Goal: Transaction & Acquisition: Purchase product/service

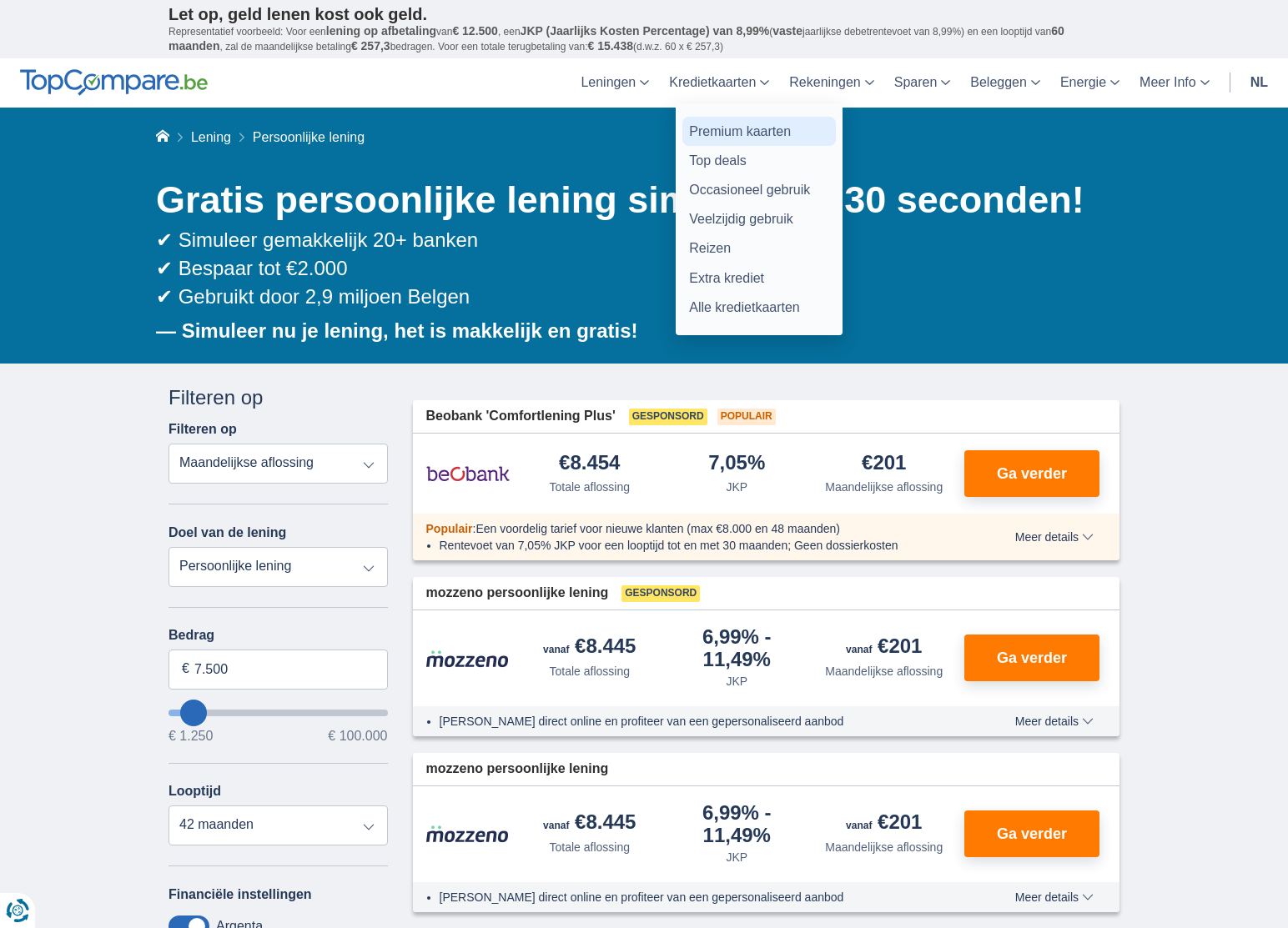
click at [753, 129] on link "Premium kaarten" at bounding box center [759, 131] width 154 height 29
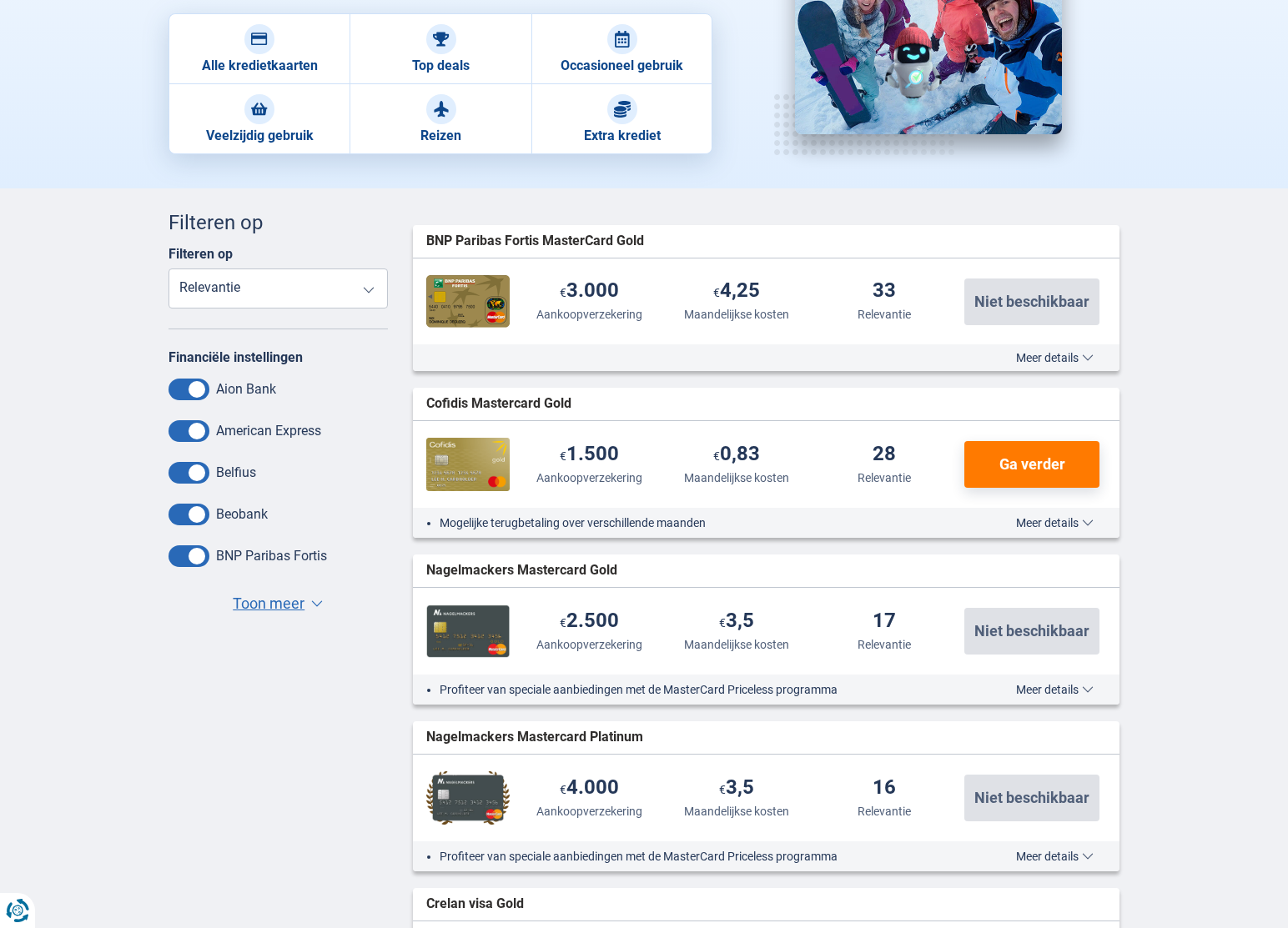
scroll to position [49, 0]
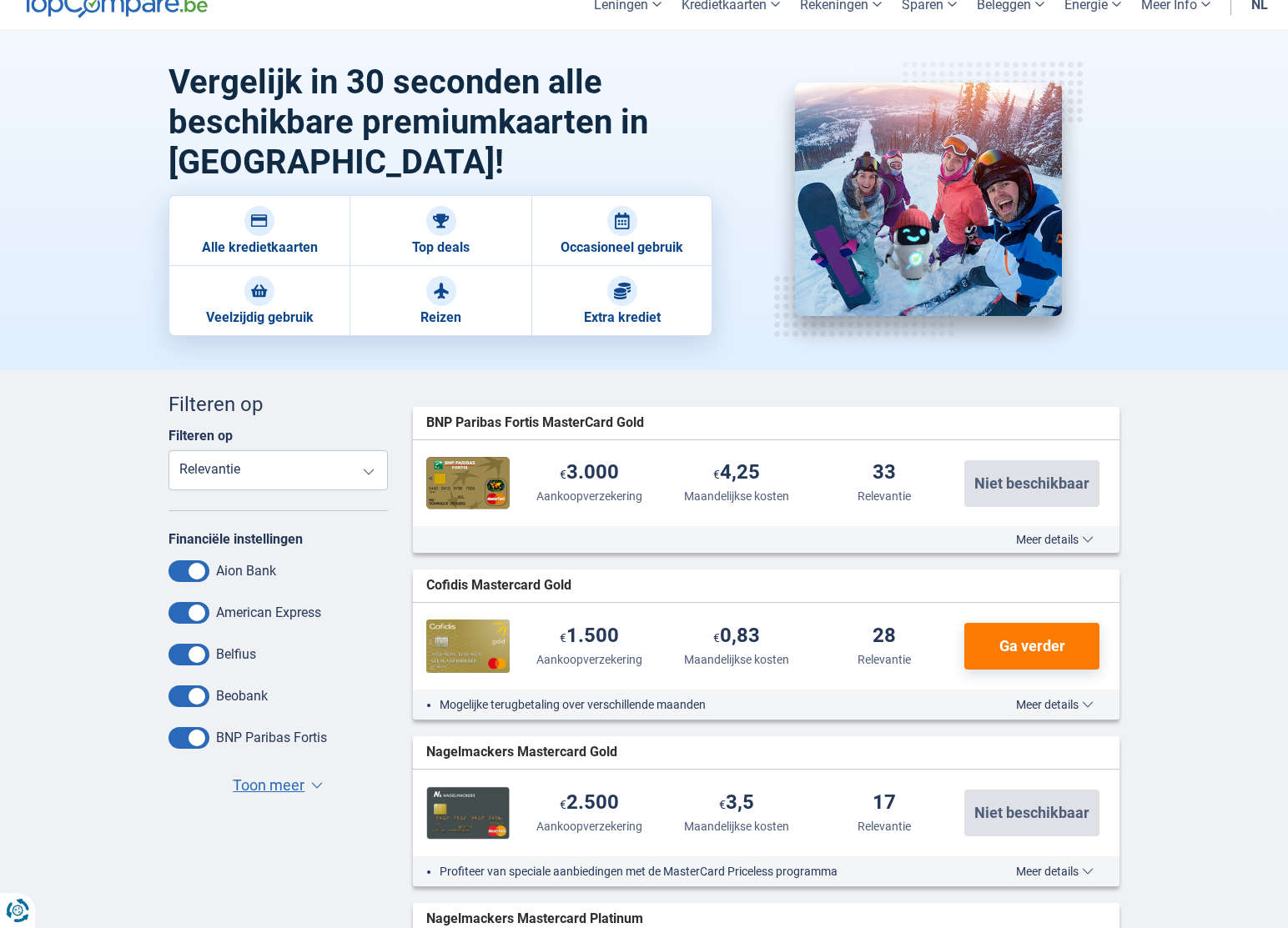
click at [279, 784] on span "Toon meer" at bounding box center [269, 785] width 72 height 21
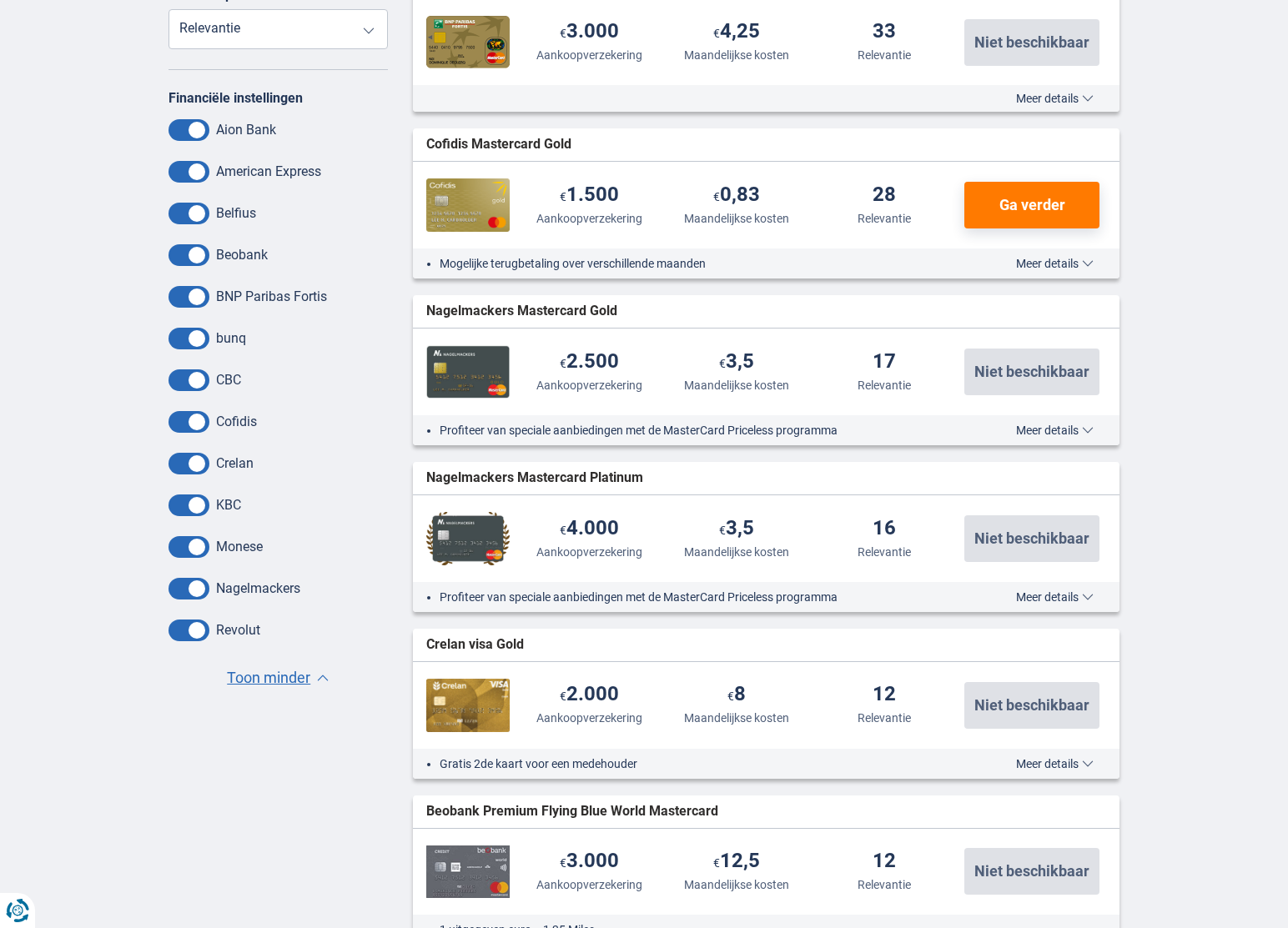
scroll to position [464, 0]
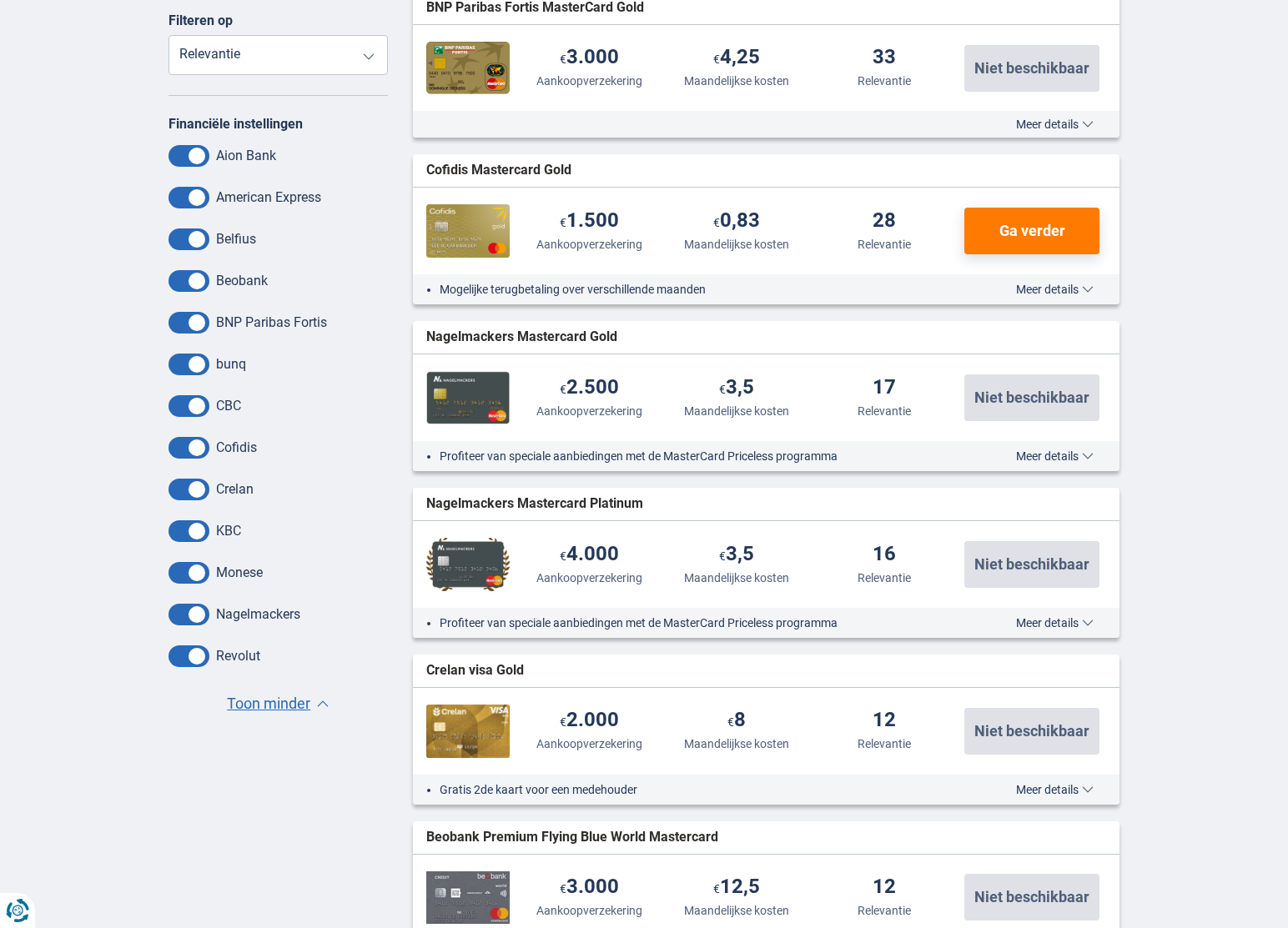
click at [266, 50] on select "Reisongevallenverzekering Aankoopverzekering Maandelijkse kosten Relevantie" at bounding box center [278, 55] width 220 height 40
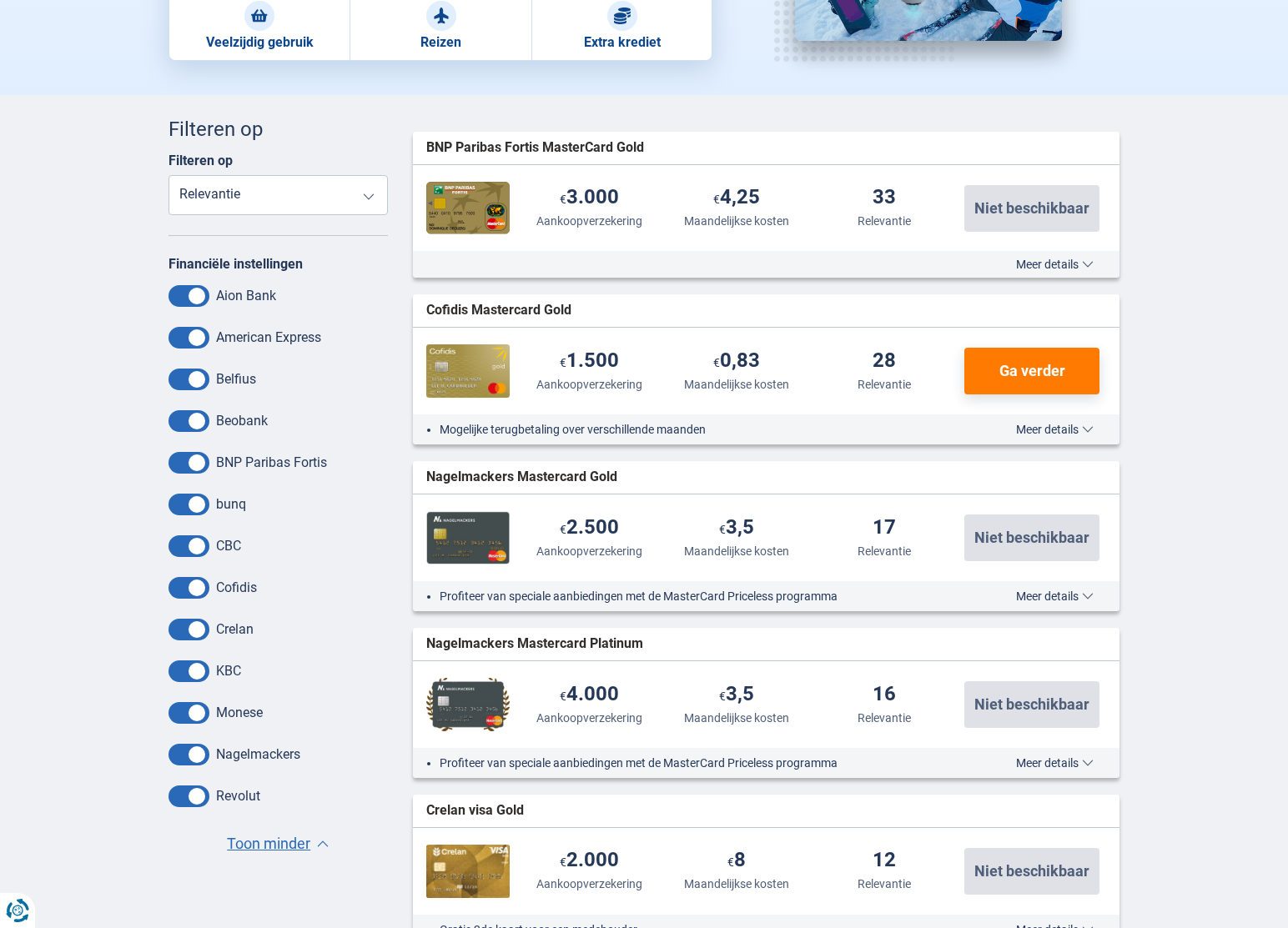
scroll to position [0, 0]
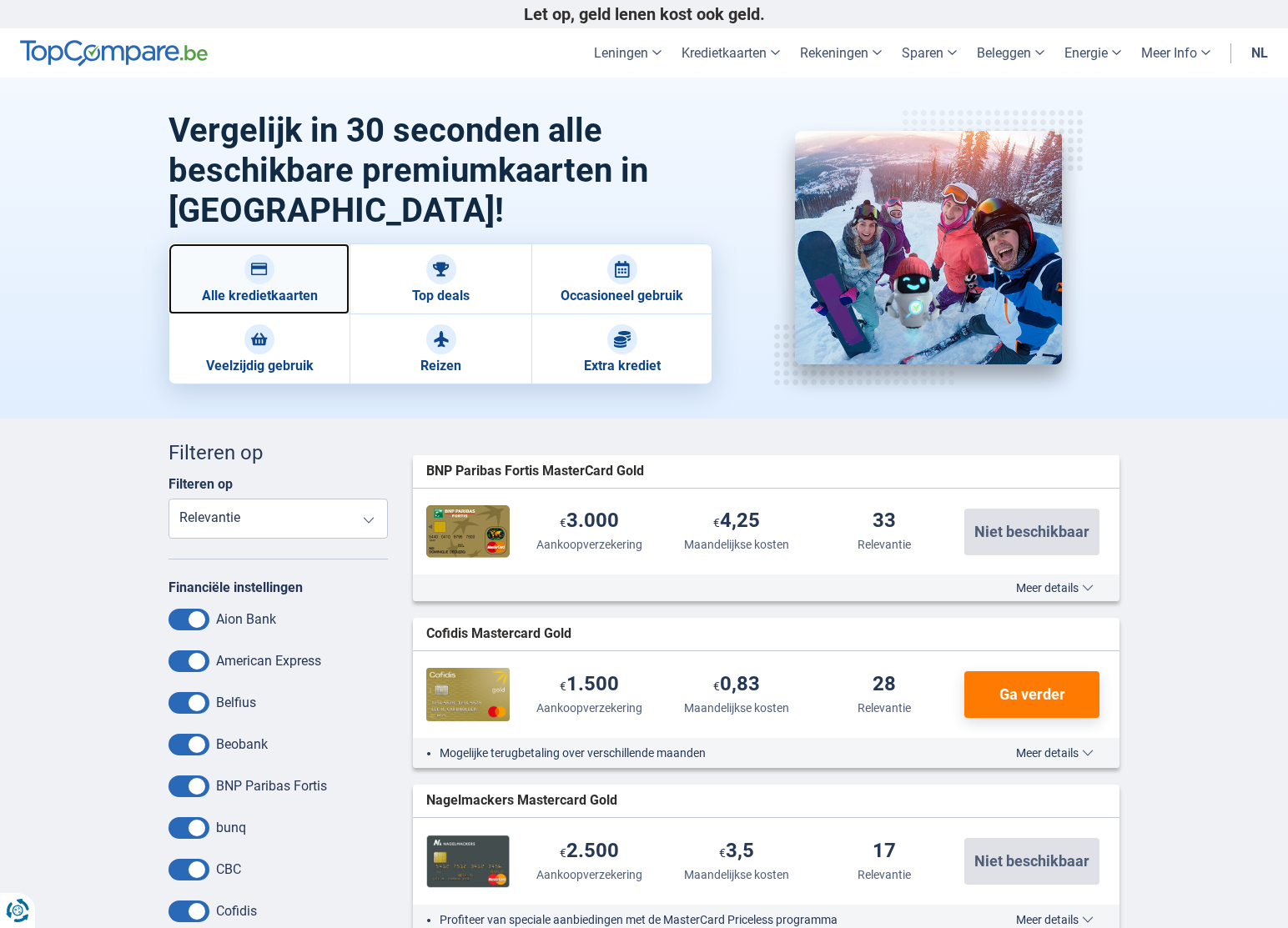
click at [263, 277] on div at bounding box center [259, 269] width 30 height 30
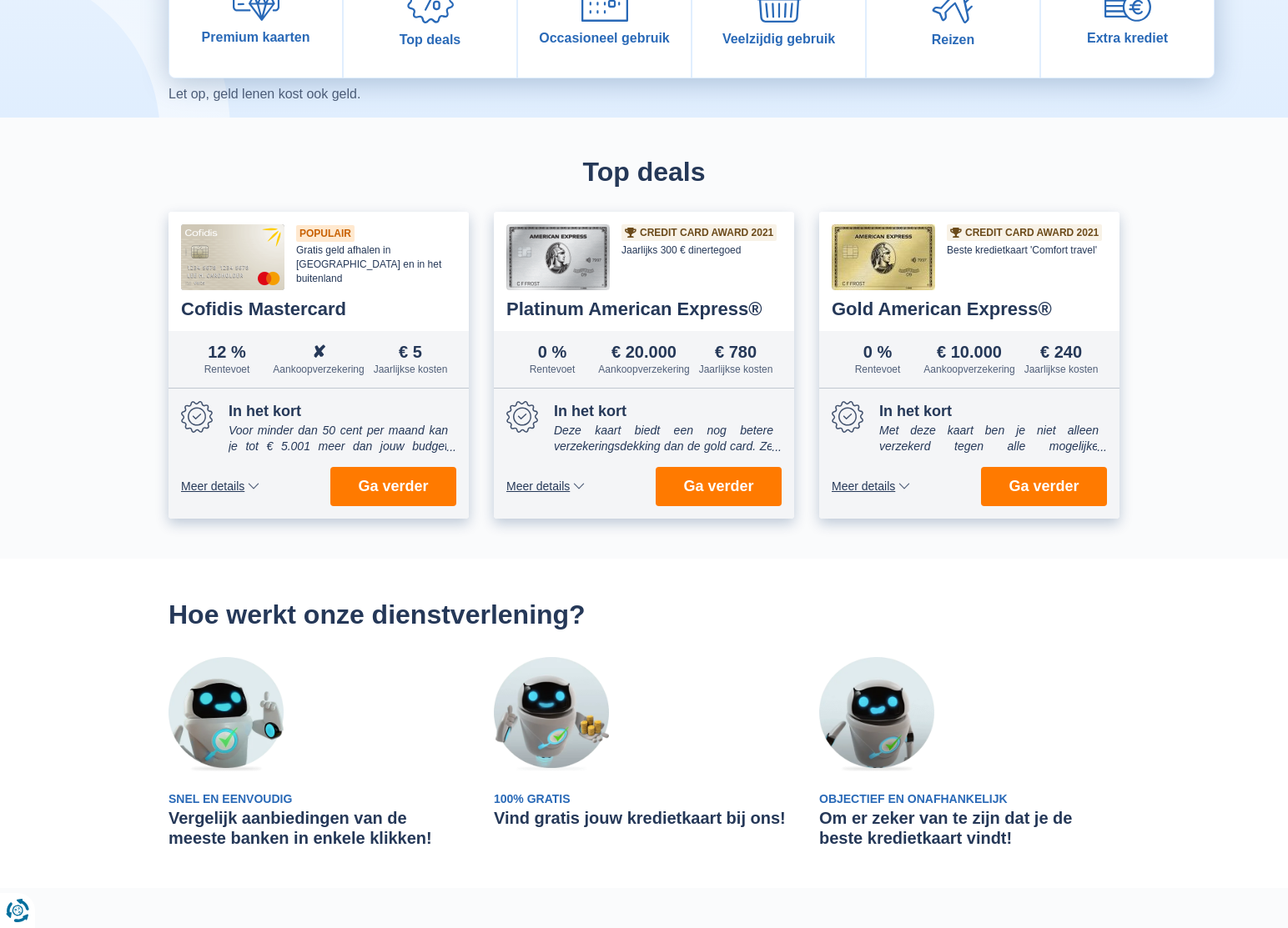
scroll to position [347, 0]
click at [1046, 484] on span "Ga verder" at bounding box center [1044, 486] width 70 height 15
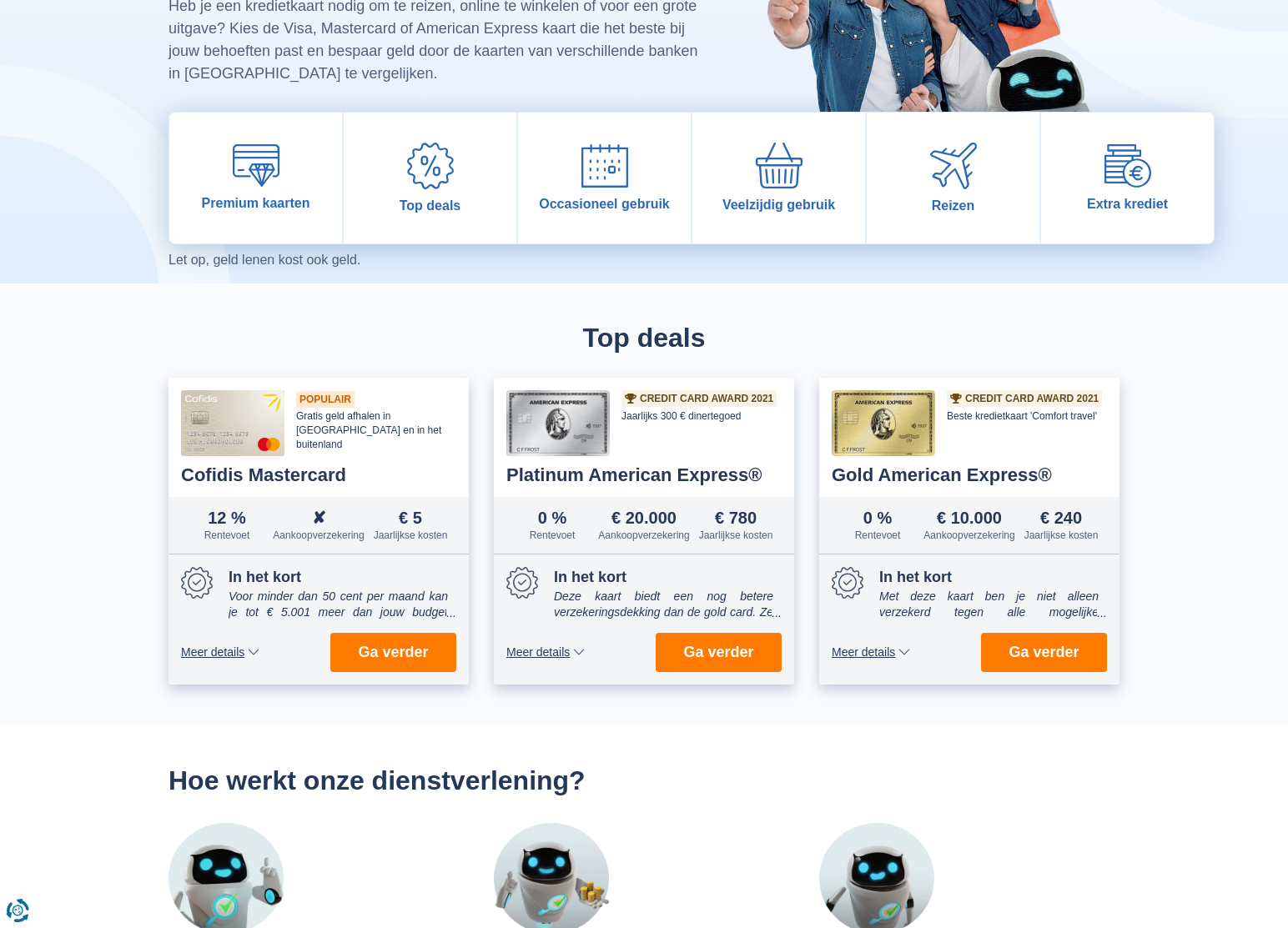
scroll to position [0, 0]
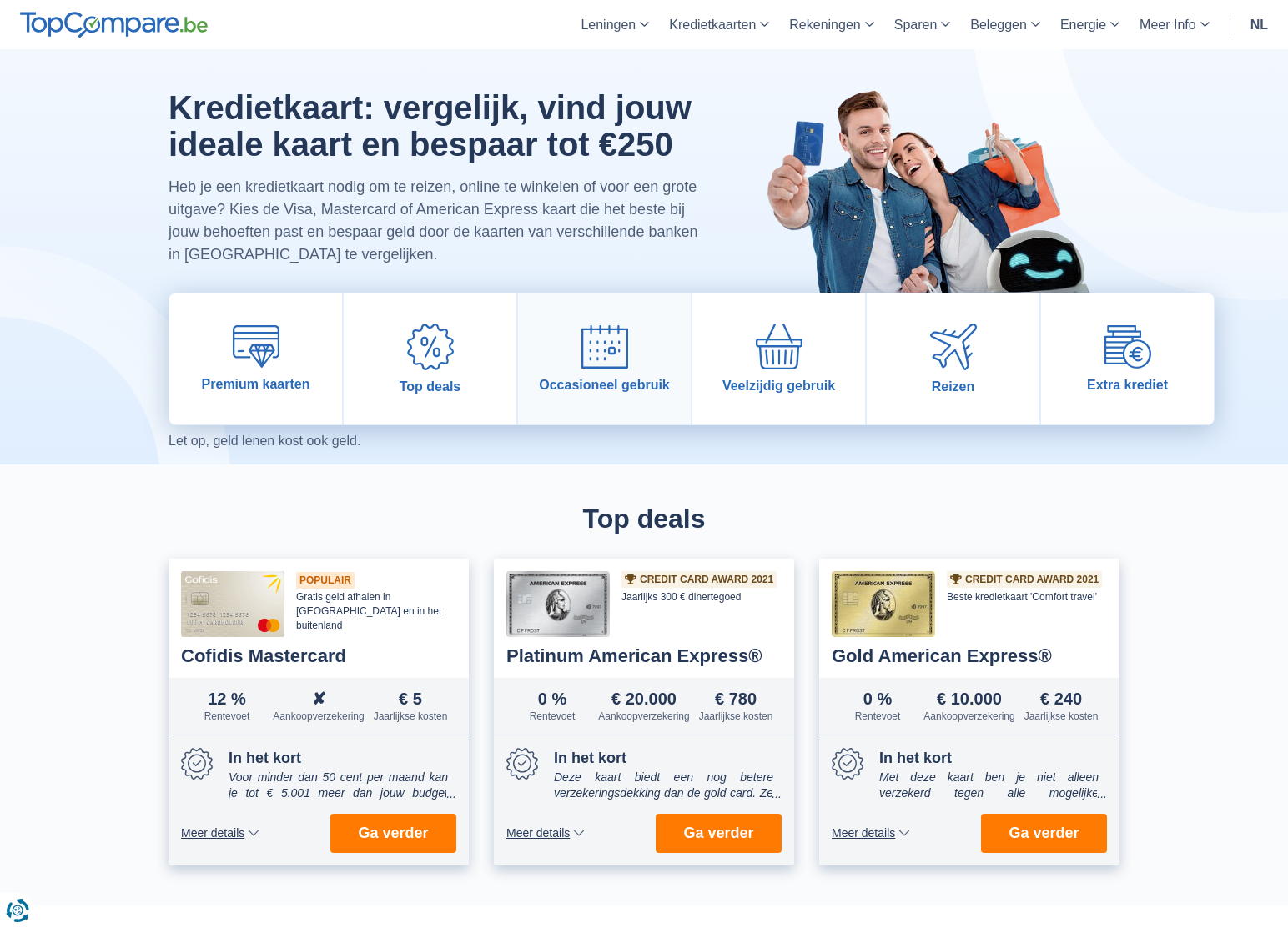
click at [603, 348] on img at bounding box center [605, 347] width 47 height 44
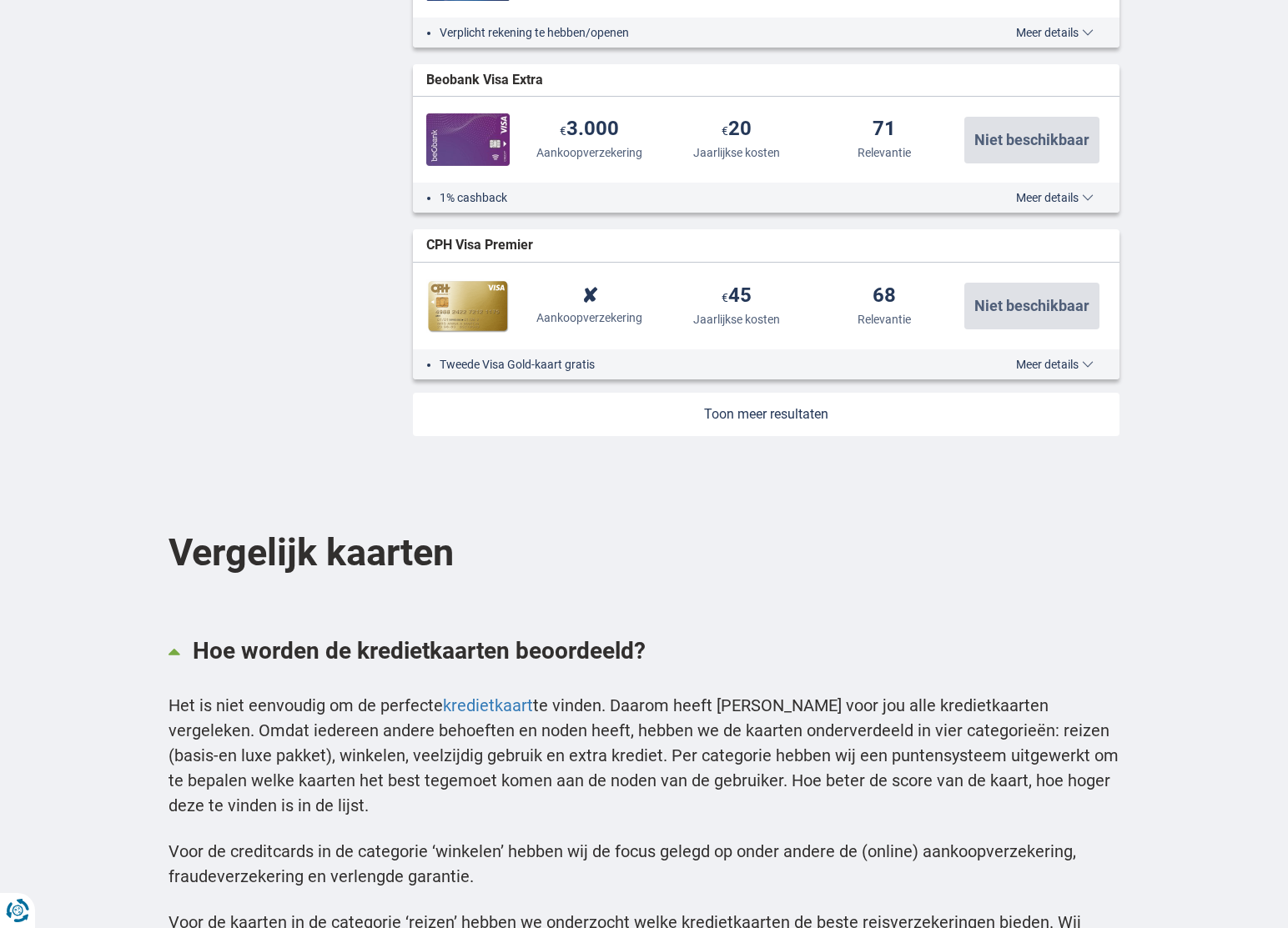
scroll to position [2005, 0]
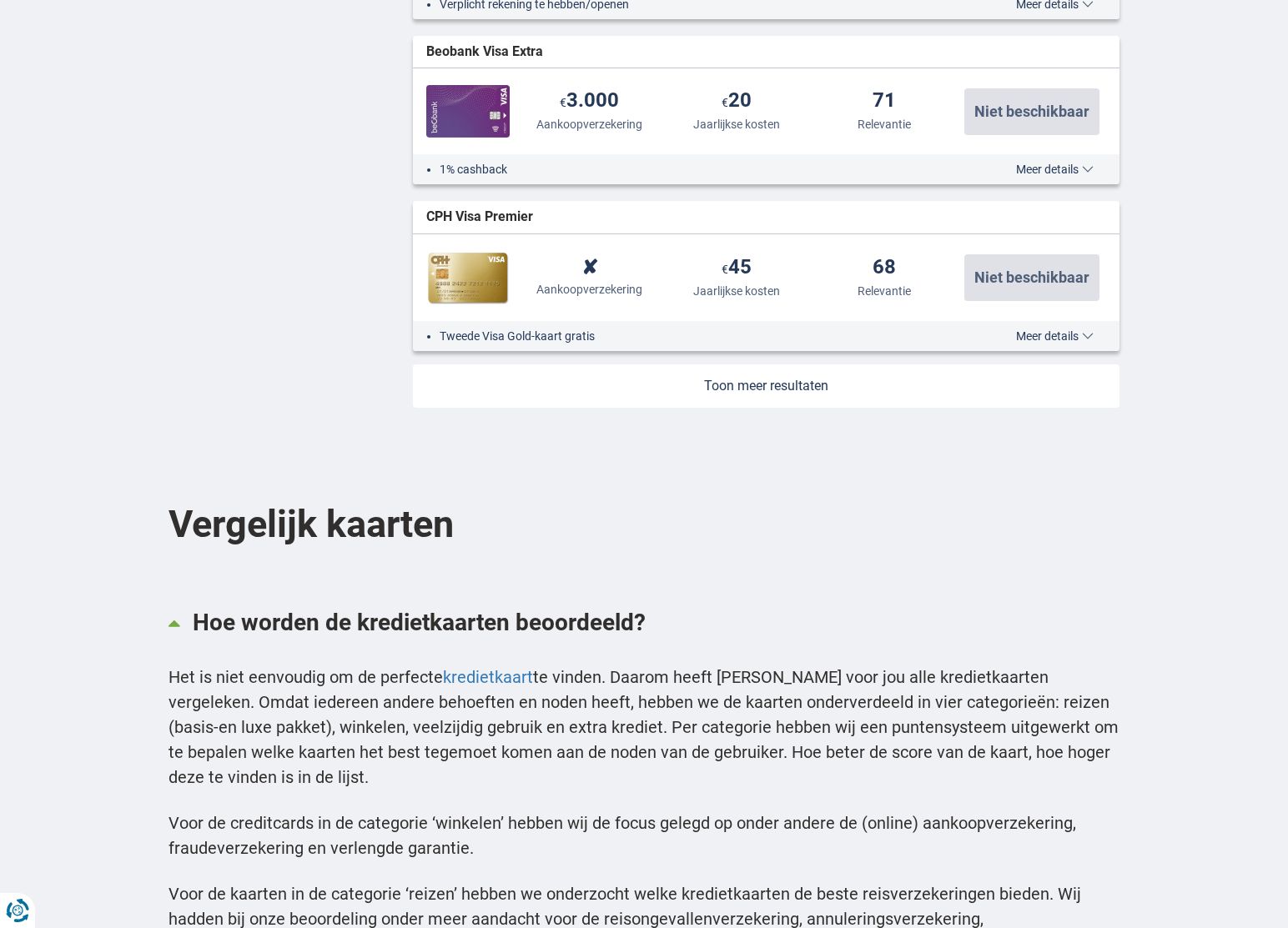
click at [761, 384] on link at bounding box center [767, 386] width 707 height 44
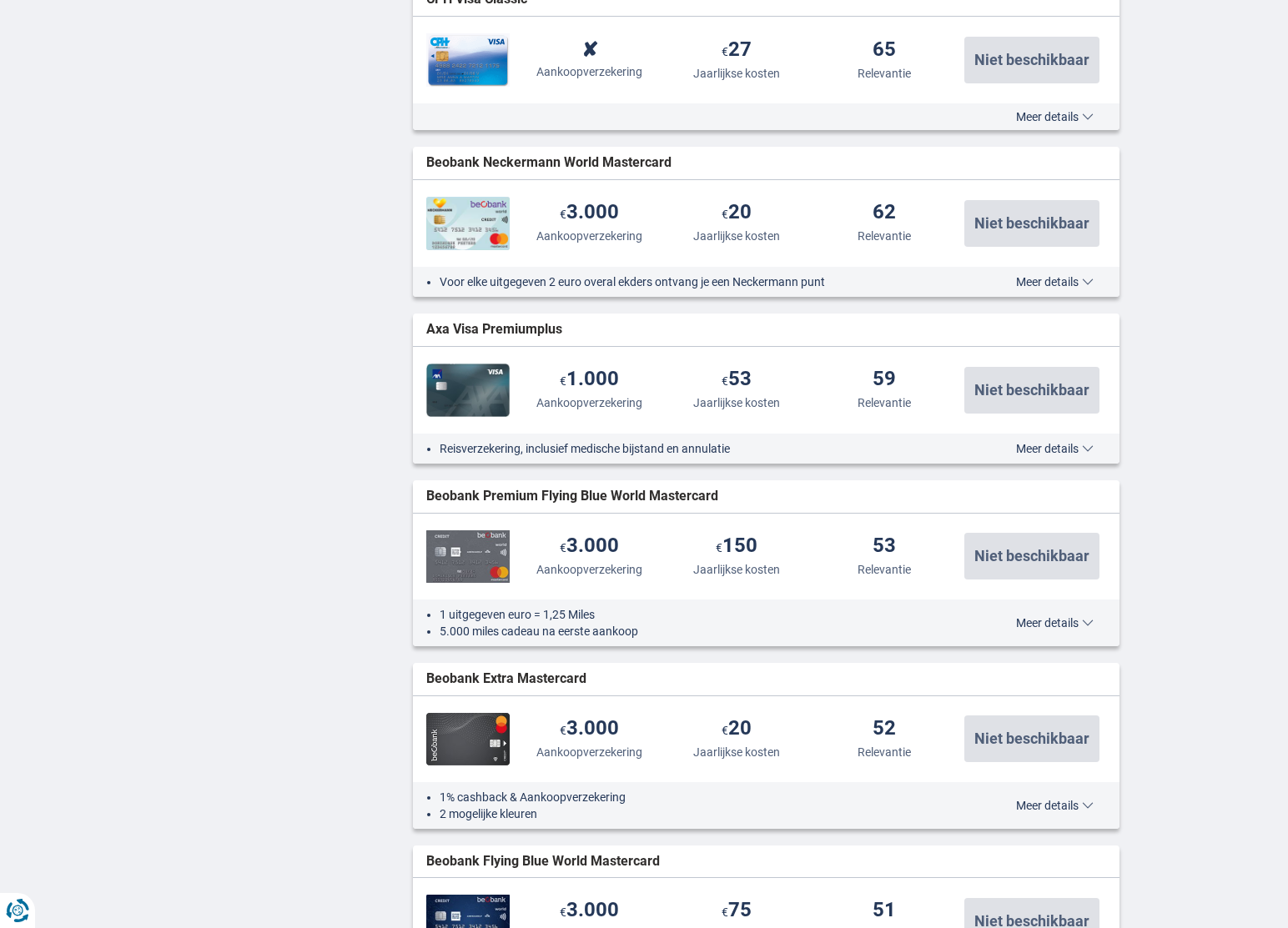
scroll to position [0, 0]
